Goal: Information Seeking & Learning: Find specific fact

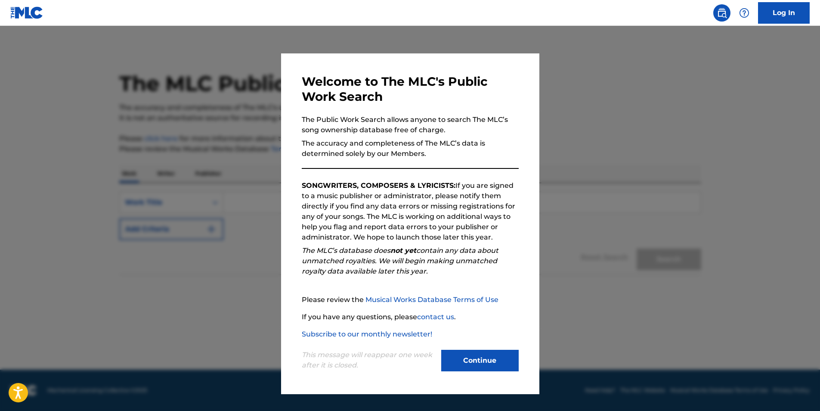
click at [452, 357] on button "Continue" at bounding box center [479, 361] width 77 height 22
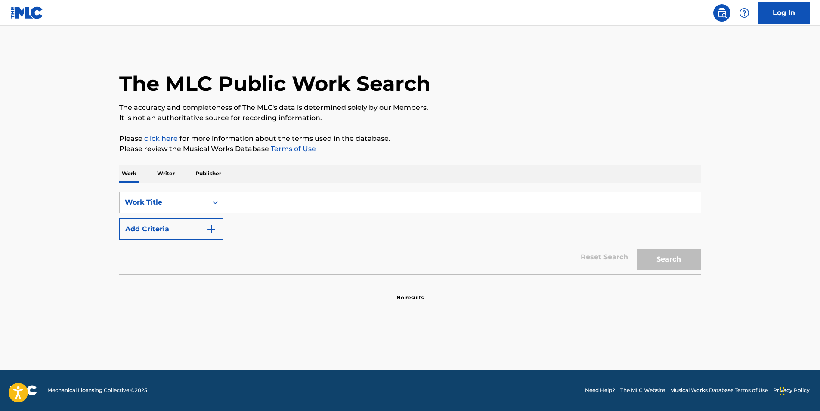
click at [235, 201] on input "Search Form" at bounding box center [461, 202] width 477 height 21
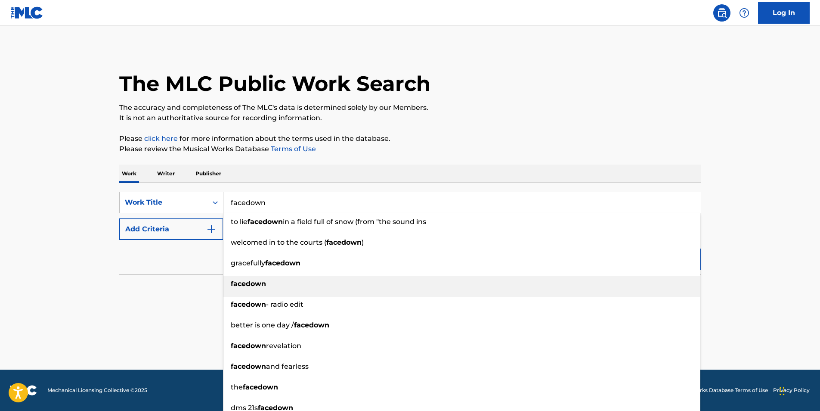
type input "facedown"
click at [272, 287] on div "facedown" at bounding box center [461, 283] width 477 height 15
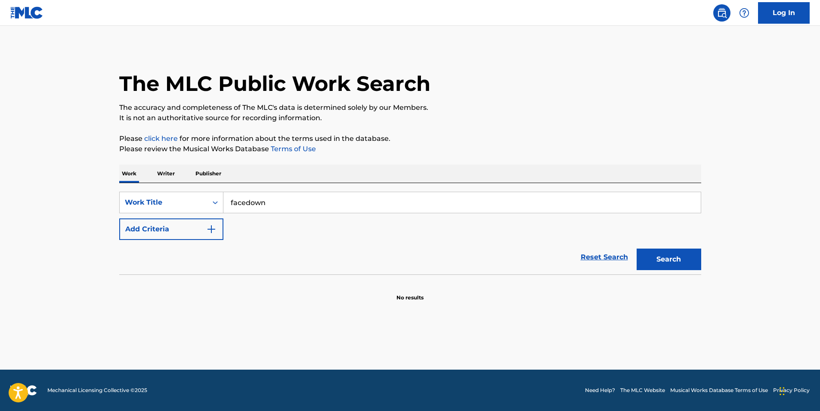
click at [202, 229] on button "Add Criteria" at bounding box center [171, 229] width 104 height 22
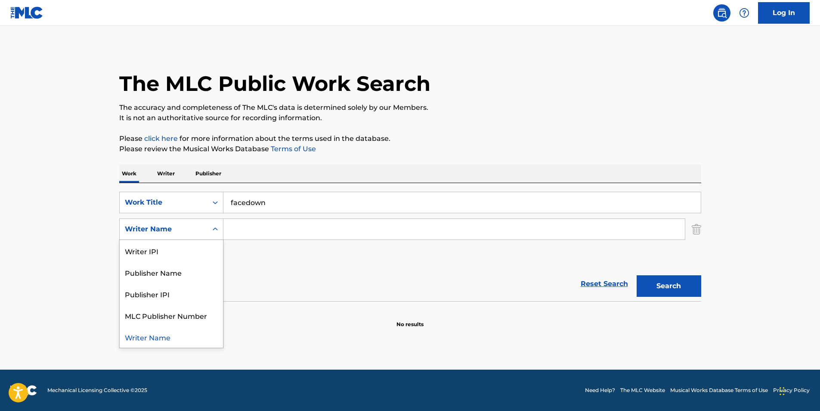
click at [180, 228] on div "Writer Name" at bounding box center [163, 229] width 77 height 10
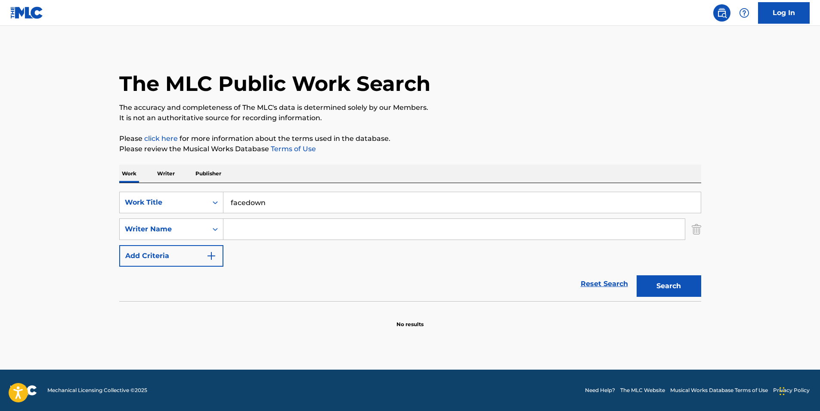
drag, startPoint x: 353, startPoint y: 223, endPoint x: 346, endPoint y: 225, distance: 7.5
click at [353, 223] on input "Search Form" at bounding box center [453, 229] width 461 height 21
paste input "[PERSON_NAME]"
type input "[PERSON_NAME]"
click at [675, 285] on button "Search" at bounding box center [669, 286] width 65 height 22
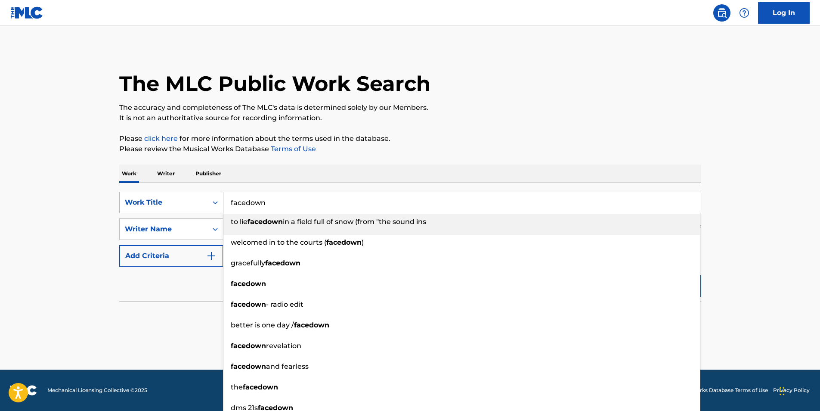
drag, startPoint x: 275, startPoint y: 204, endPoint x: 218, endPoint y: 203, distance: 57.3
click at [218, 203] on div "SearchWithCriteriaf950129a-7fa9-4759-86c1-50561ea89f89 Work Title facedown to l…" at bounding box center [410, 203] width 582 height 22
drag, startPoint x: 316, startPoint y: 203, endPoint x: 300, endPoint y: 205, distance: 16.1
click at [316, 203] on input "facedown" at bounding box center [461, 202] width 477 height 21
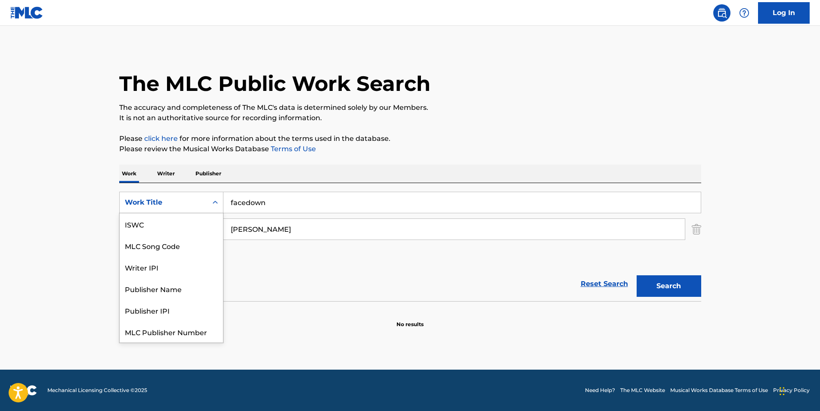
click at [149, 198] on div "Work Title" at bounding box center [163, 202] width 77 height 10
click at [174, 265] on div "Publisher Name" at bounding box center [171, 267] width 103 height 22
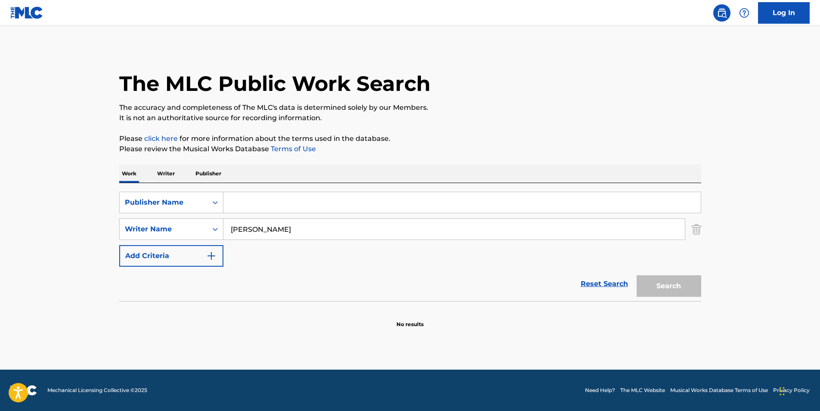
click at [266, 207] on input "Search Form" at bounding box center [461, 202] width 477 height 21
paste input "[PERSON_NAME]"
type input "[PERSON_NAME]"
drag, startPoint x: 277, startPoint y: 225, endPoint x: 211, endPoint y: 226, distance: 65.4
click at [211, 226] on div "SearchWithCriteriafceed693-e69e-4ea6-9975-d2060a78ae98 Writer Name [PERSON_NAME]" at bounding box center [410, 229] width 582 height 22
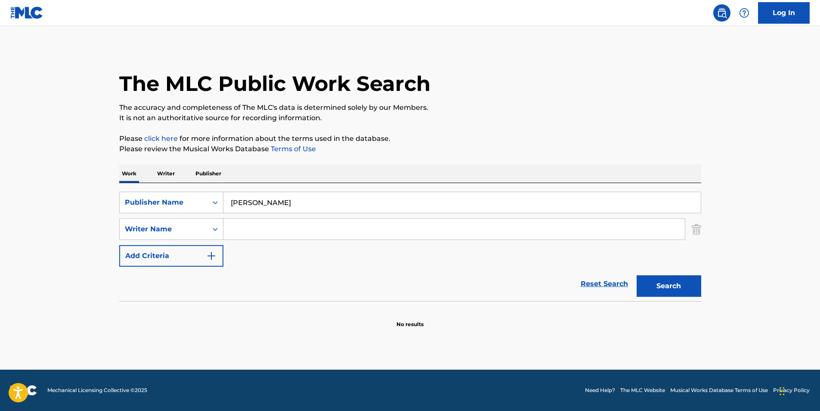
click at [678, 286] on button "Search" at bounding box center [669, 286] width 65 height 22
click at [696, 230] on img "Search Form" at bounding box center [696, 229] width 9 height 22
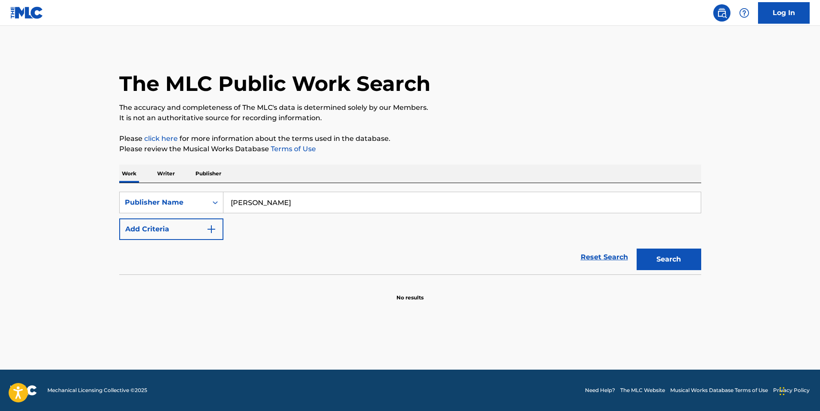
click at [682, 262] on button "Search" at bounding box center [669, 259] width 65 height 22
click at [659, 108] on p "The accuracy and completeness of The MLC's data is determined solely by our Mem…" at bounding box center [410, 107] width 582 height 10
